Goal: Information Seeking & Learning: Learn about a topic

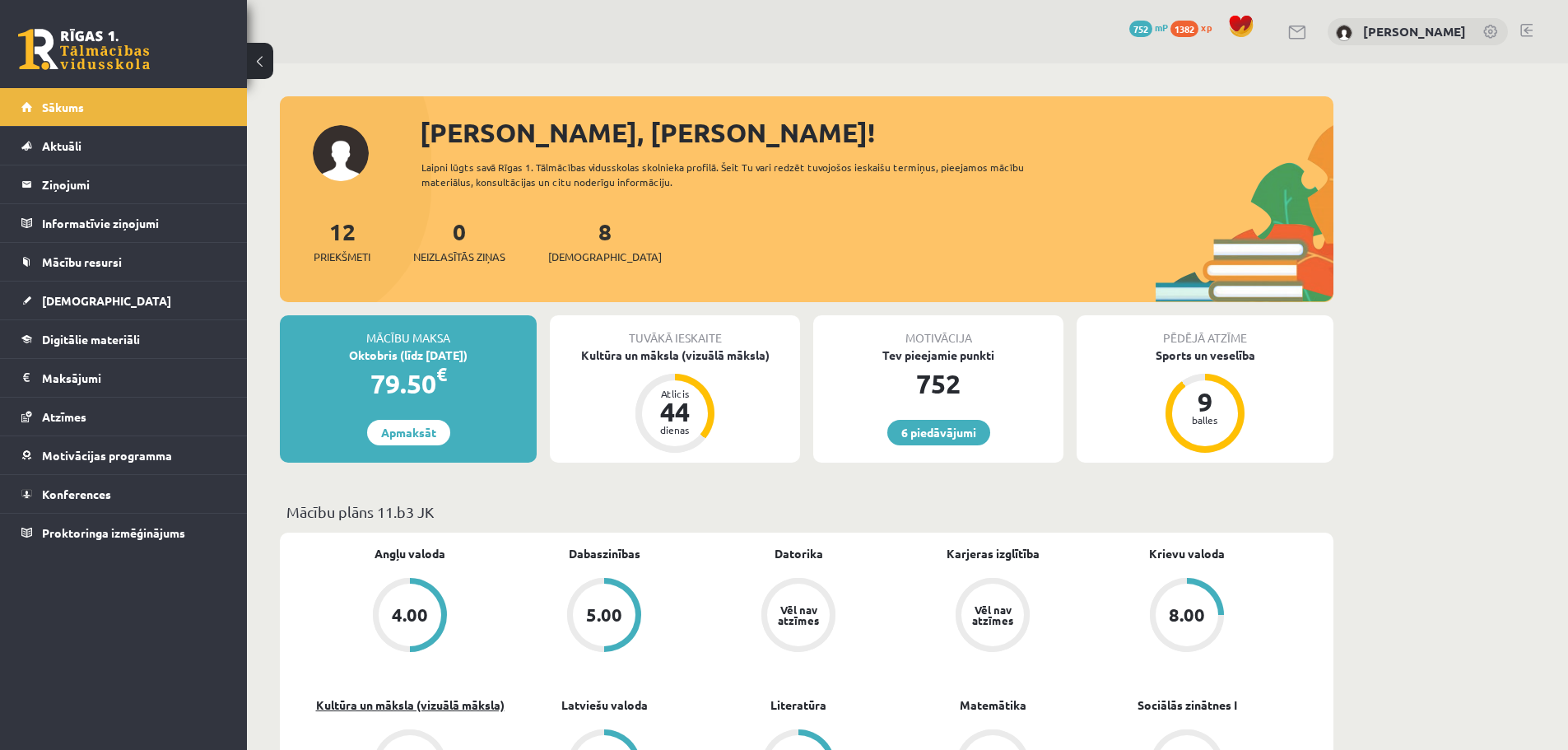
scroll to position [313, 0]
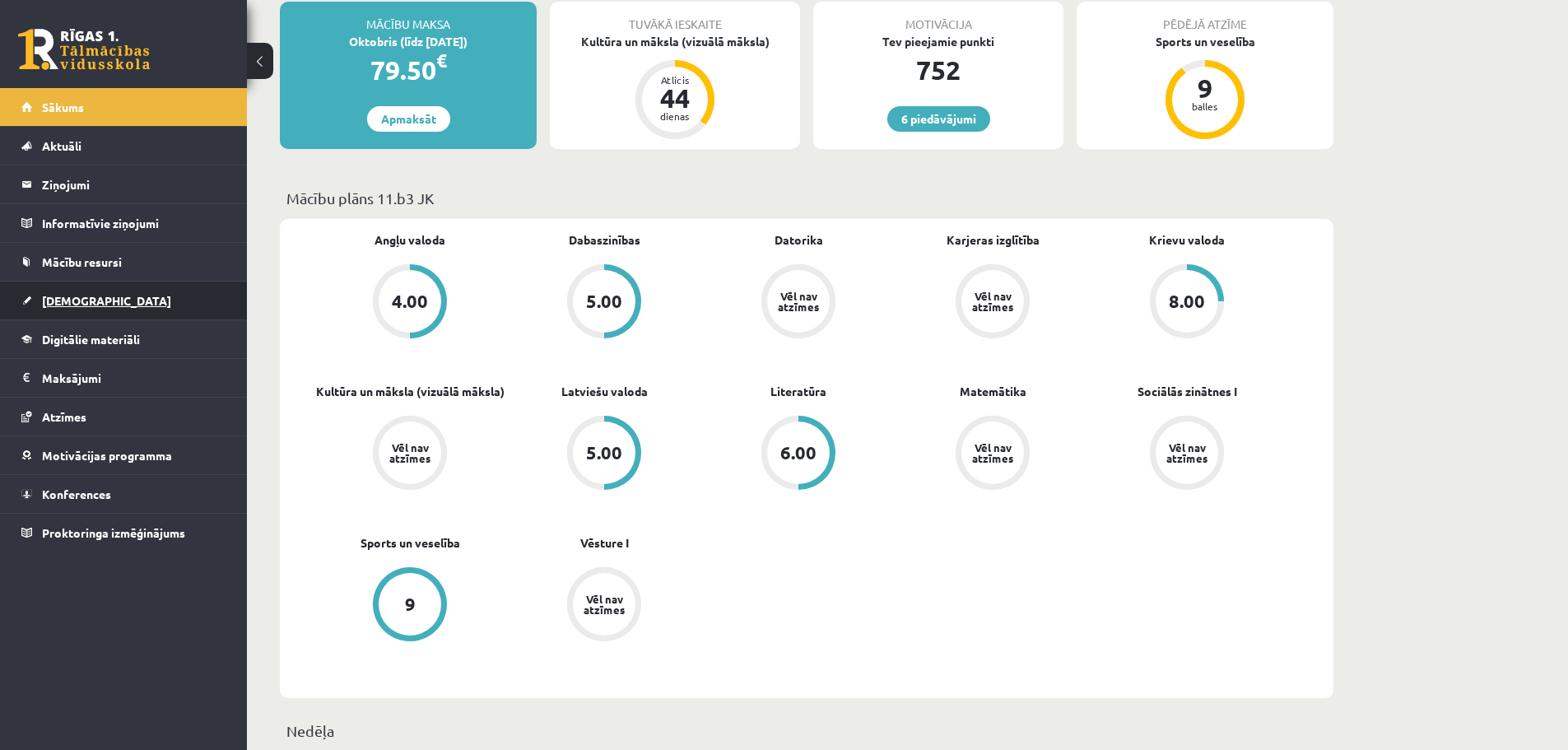
click at [102, 289] on link "[DEMOGRAPHIC_DATA]" at bounding box center [123, 300] width 204 height 38
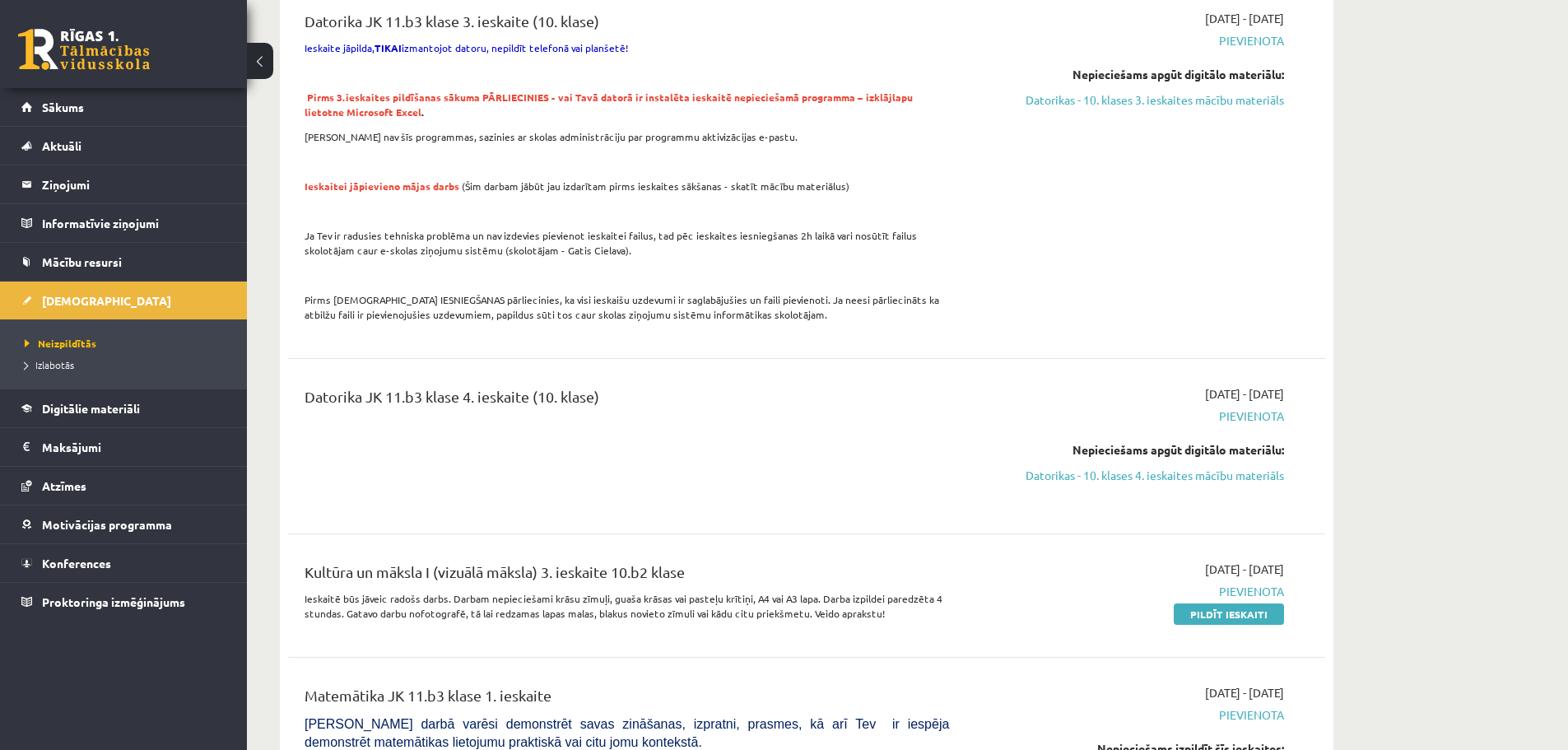
scroll to position [1712, 0]
click at [1222, 466] on link "Datorikas - 10. klases 4. ieskaites mācību materiāls" at bounding box center [1128, 474] width 310 height 17
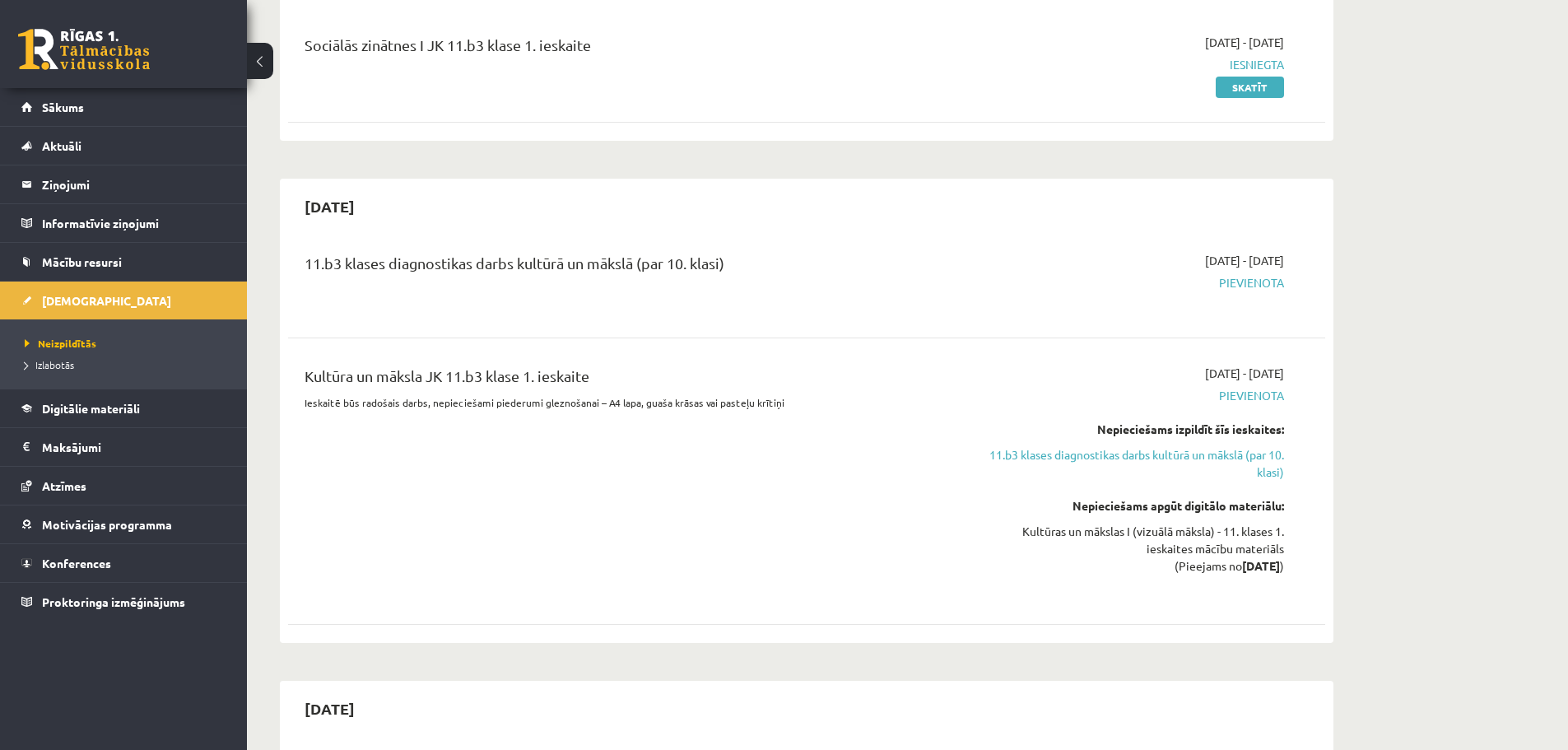
scroll to position [231, 0]
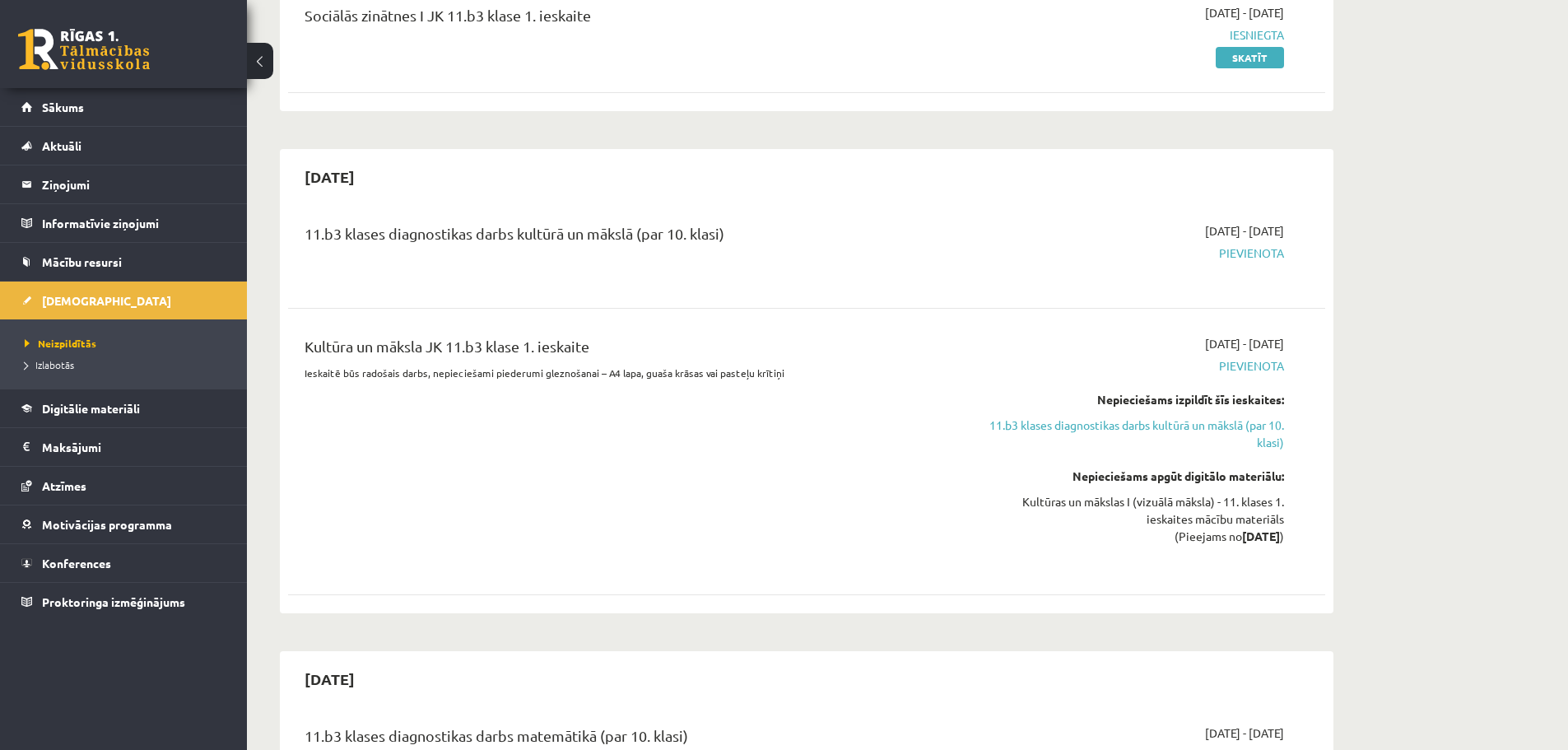
click at [1088, 550] on div "[DATE] - [DATE] [GEOGRAPHIC_DATA] Nepieciešams izpildīt šīs ieskaites: 11.b3 kl…" at bounding box center [1129, 452] width 335 height 233
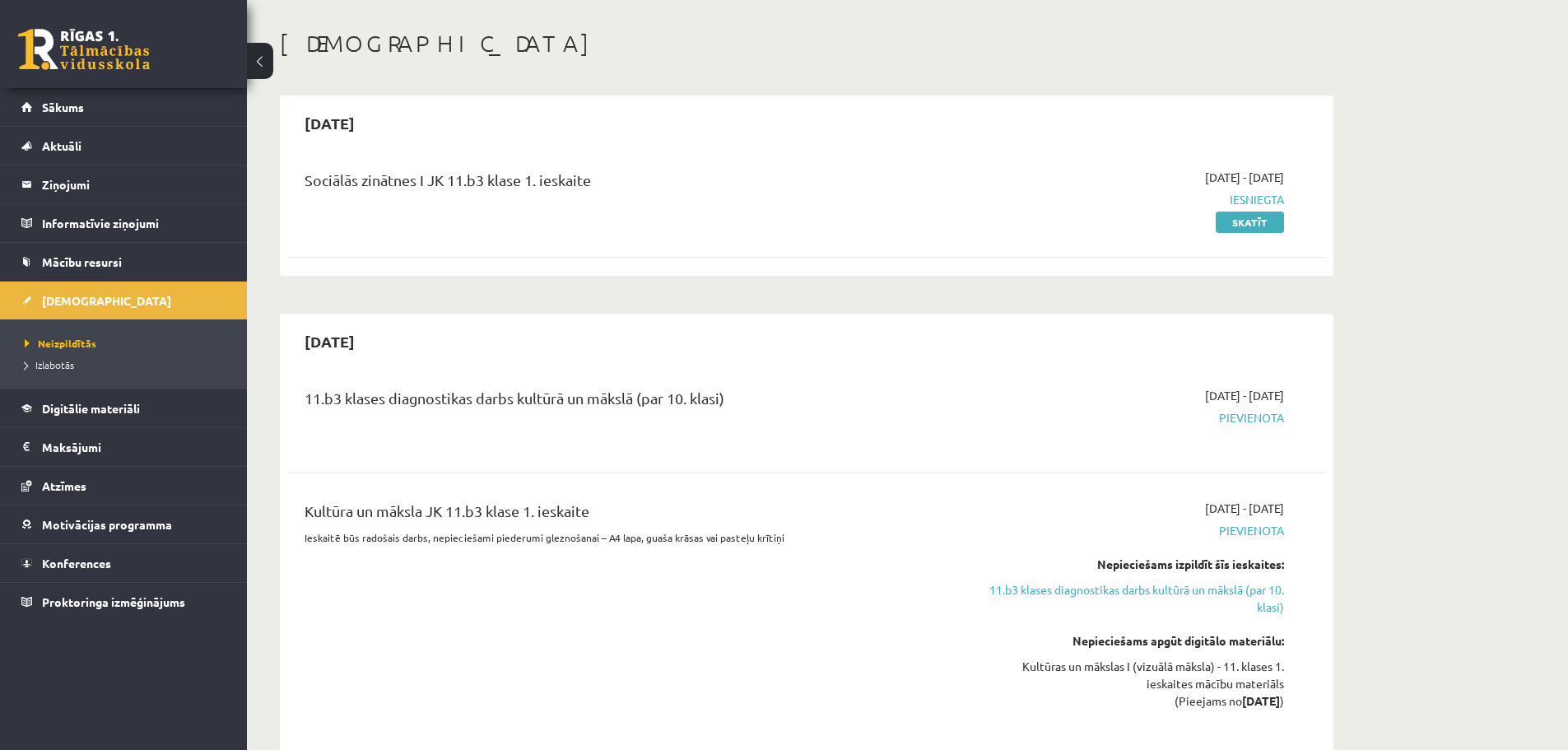
scroll to position [0, 0]
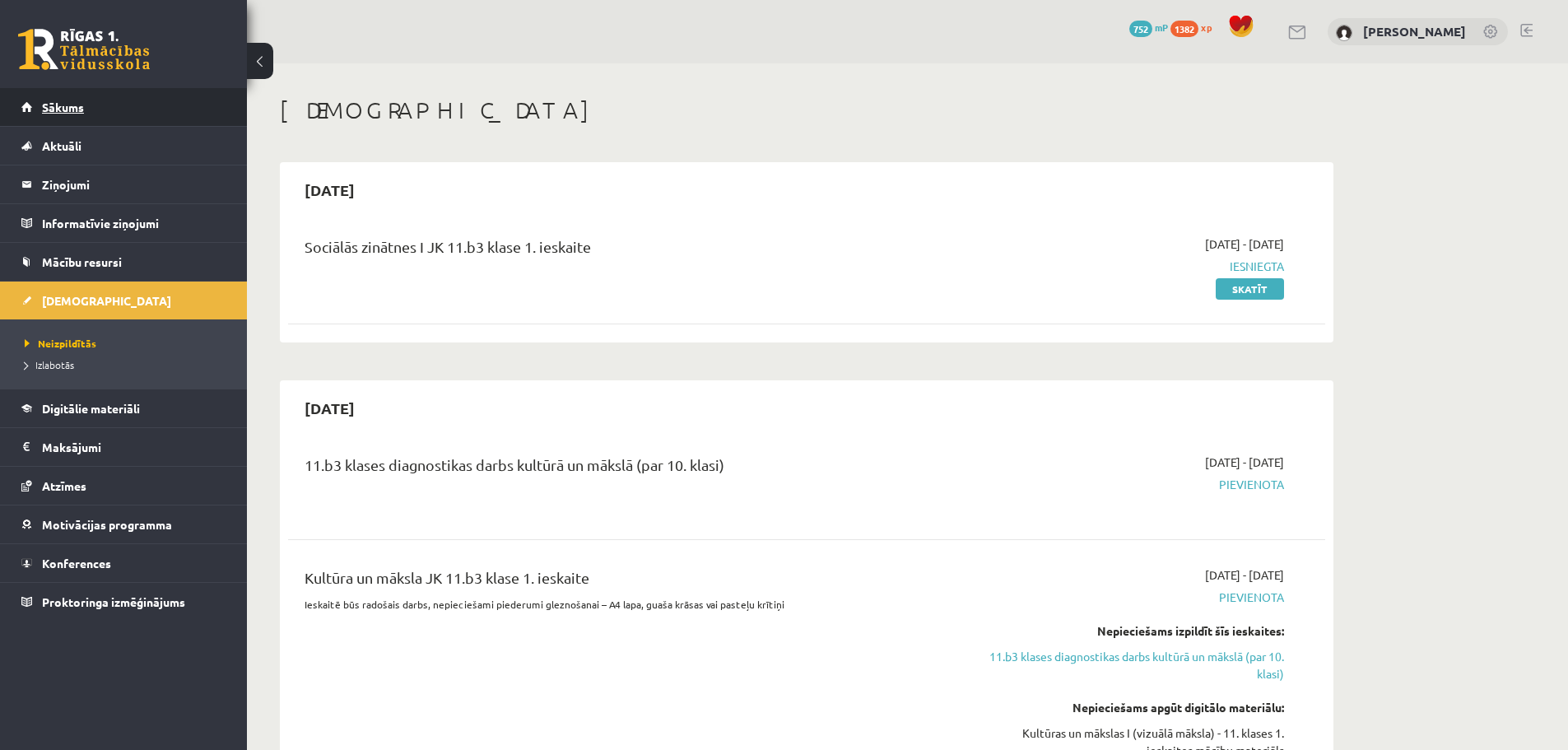
click at [55, 116] on link "Sākums" at bounding box center [123, 107] width 204 height 38
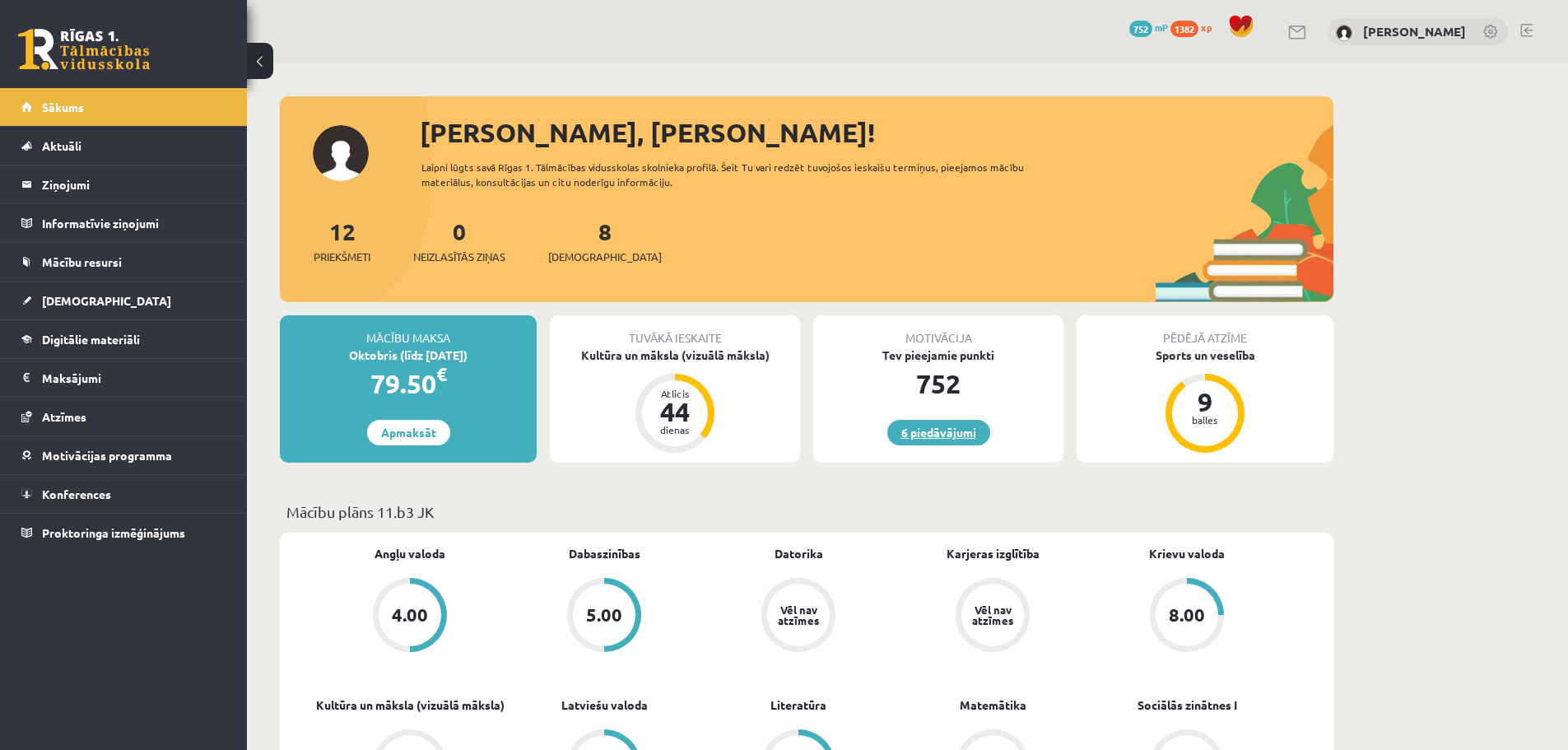
click at [952, 428] on link "6 piedāvājumi" at bounding box center [938, 433] width 103 height 26
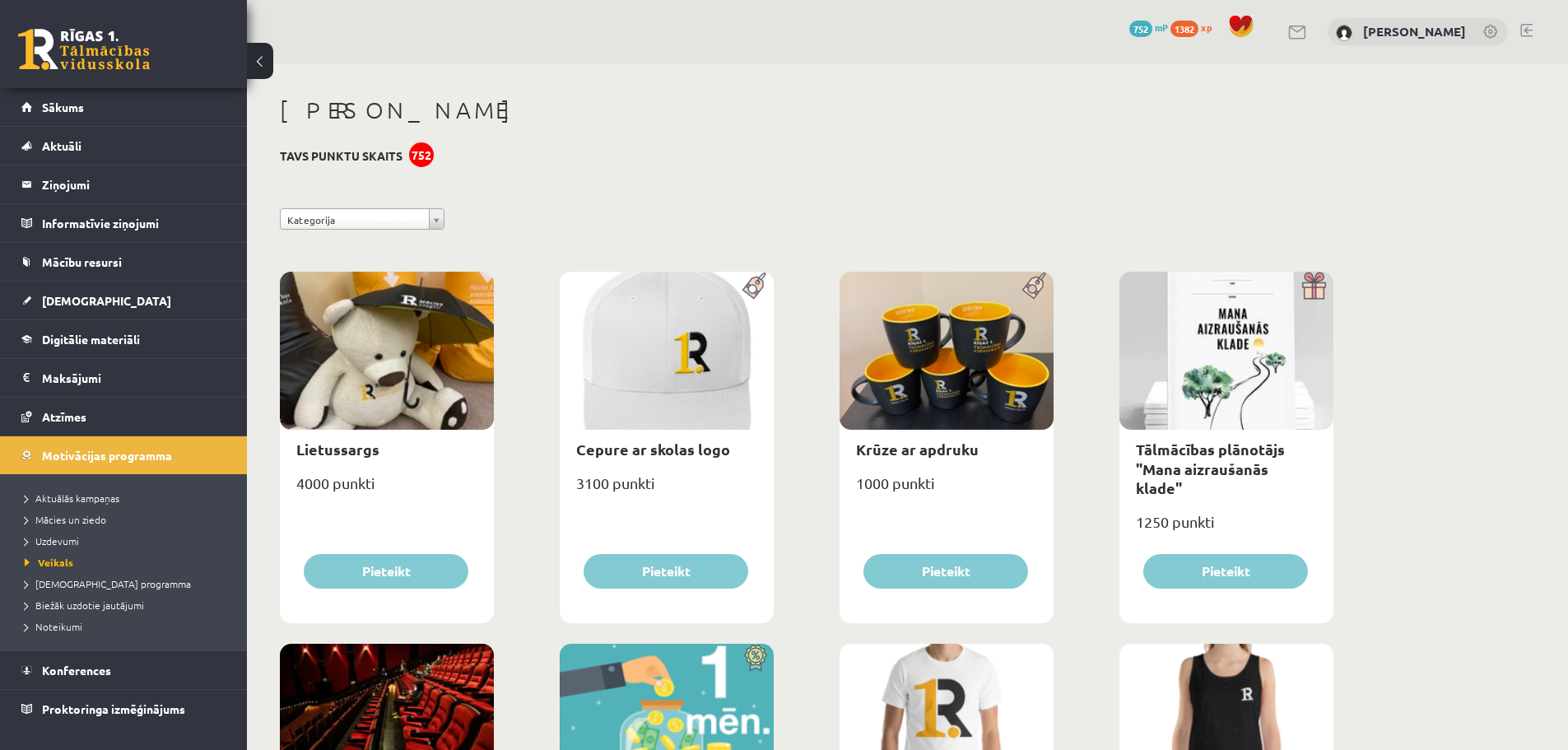
click at [1527, 26] on link at bounding box center [1526, 30] width 12 height 13
